Goal: Information Seeking & Learning: Learn about a topic

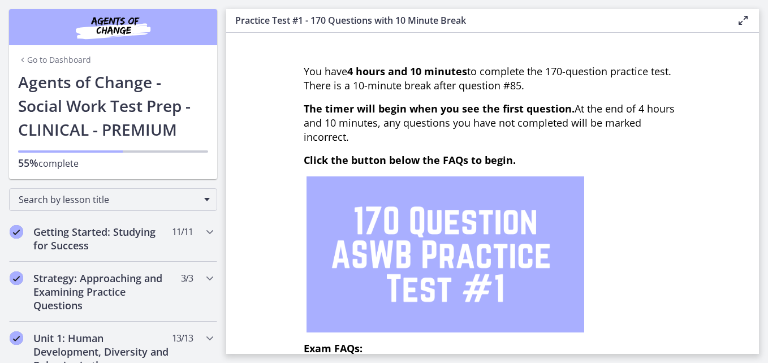
scroll to position [440, 0]
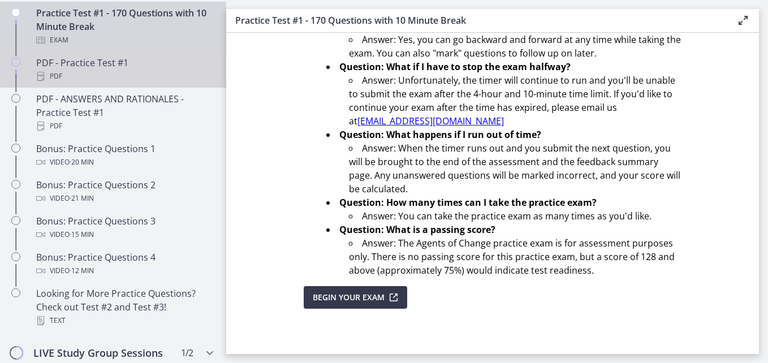
click at [136, 83] on div "PDF" at bounding box center [124, 77] width 176 height 14
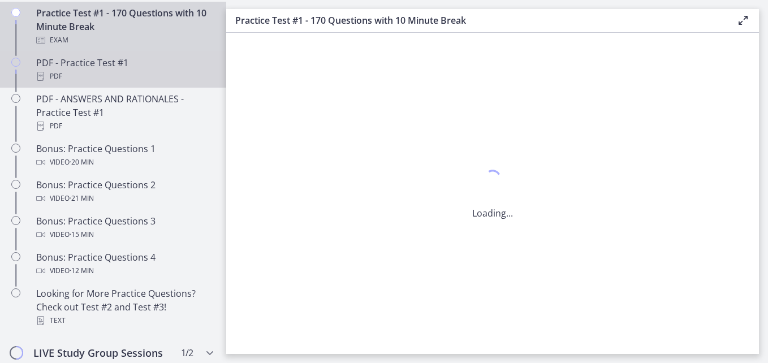
scroll to position [0, 0]
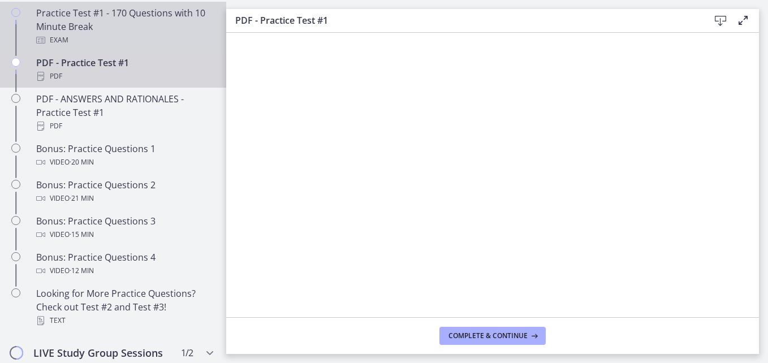
click at [144, 29] on div "Practice Test #1 - 170 Questions with 10 Minute Break Exam" at bounding box center [124, 26] width 176 height 41
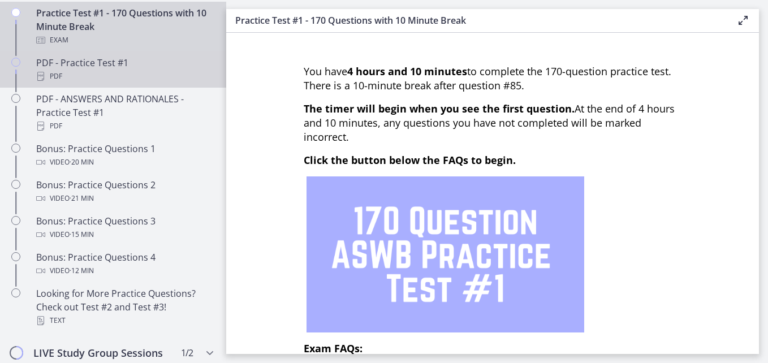
click at [132, 80] on div "PDF - Practice Test #1 PDF" at bounding box center [124, 69] width 176 height 27
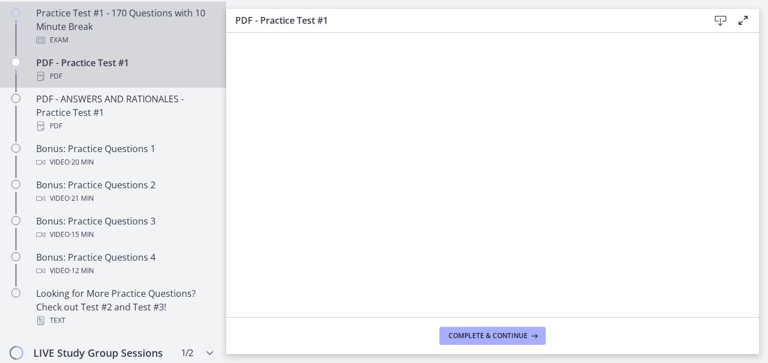
click at [127, 41] on div "Practice Test #1 - 170 Questions with 10 Minute Break Exam" at bounding box center [124, 26] width 176 height 41
